Goal: Navigation & Orientation: Find specific page/section

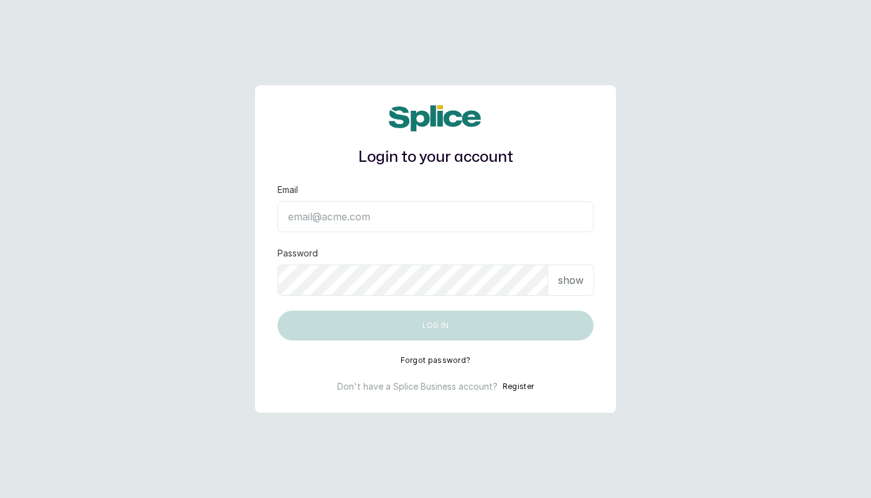
click at [0, 0] on iframe at bounding box center [0, 0] width 0 height 0
click at [344, 217] on input "Email" at bounding box center [436, 216] width 316 height 31
type input "layo@withsplice.com"
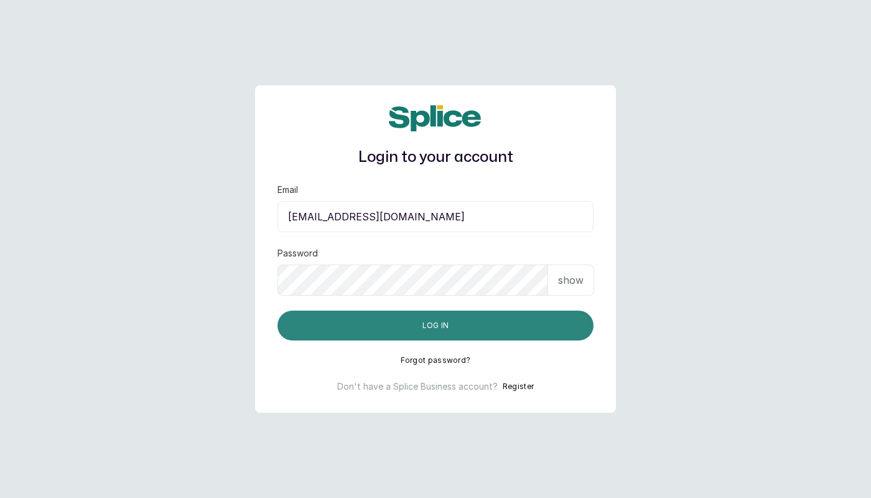
click at [416, 319] on button "Log in" at bounding box center [436, 326] width 316 height 30
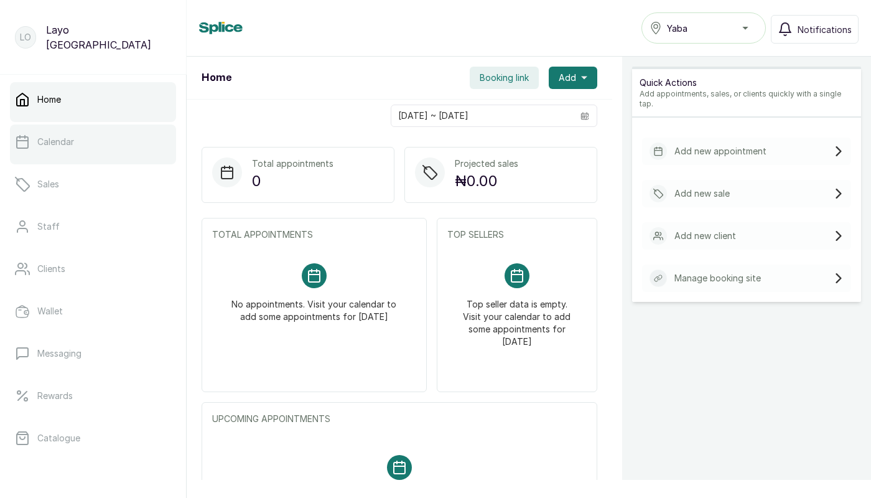
click at [68, 146] on p "Calendar" at bounding box center [55, 142] width 37 height 12
